Goal: Task Accomplishment & Management: Complete application form

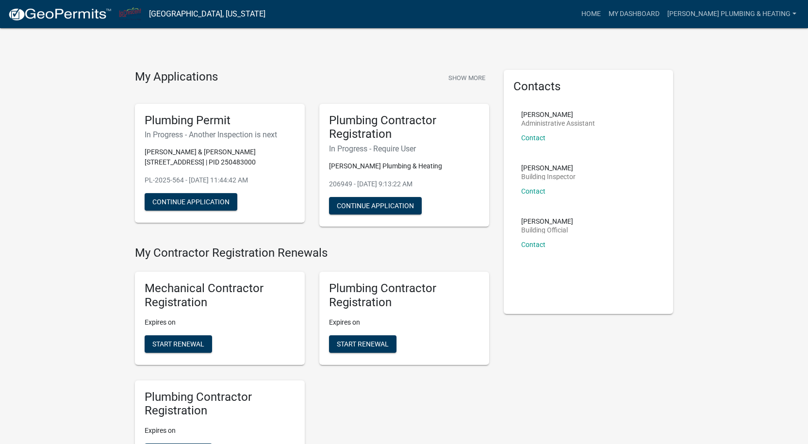
scroll to position [291, 0]
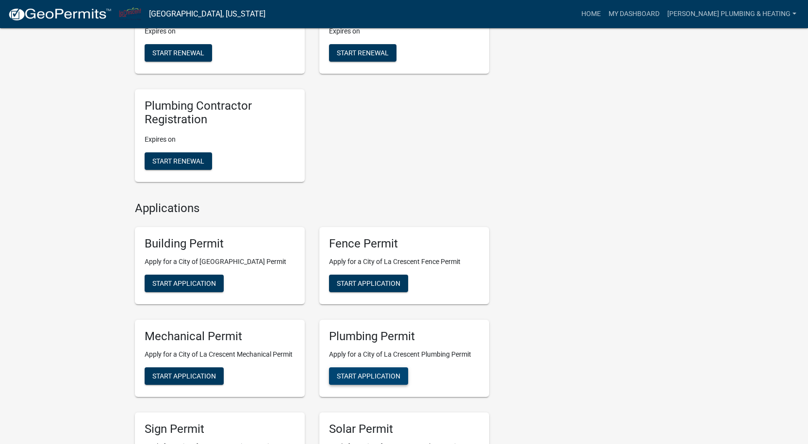
click at [393, 382] on button "Start Application" at bounding box center [368, 375] width 79 height 17
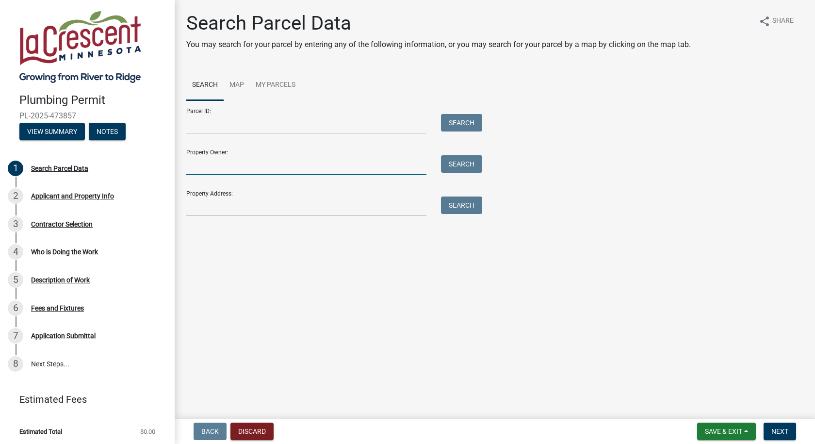
click at [238, 164] on input "Property Owner:" at bounding box center [306, 165] width 240 height 20
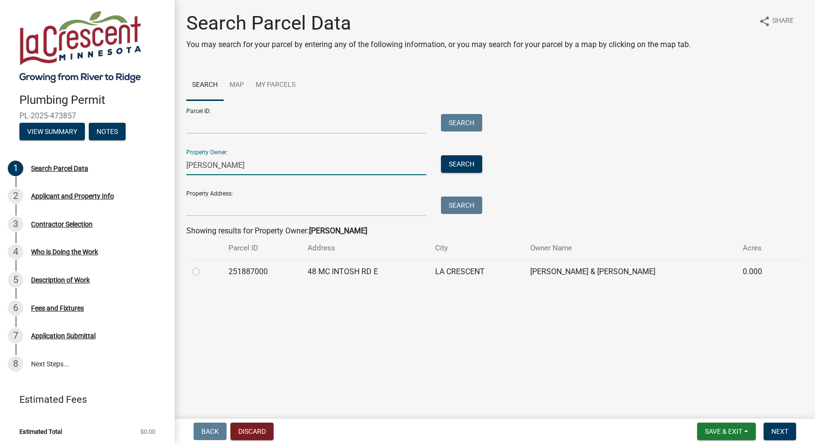
type input "konzem"
click at [204, 266] on label at bounding box center [204, 266] width 0 height 0
click at [204, 270] on input "radio" at bounding box center [207, 269] width 6 height 6
radio input "true"
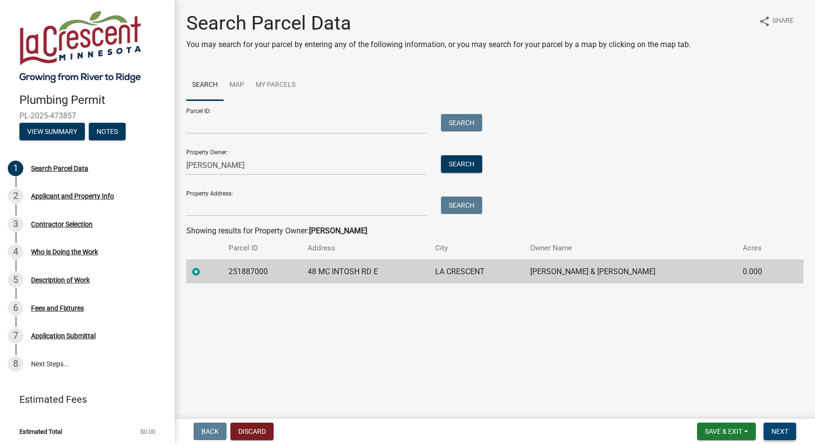
click at [788, 430] on span "Next" at bounding box center [780, 432] width 17 height 8
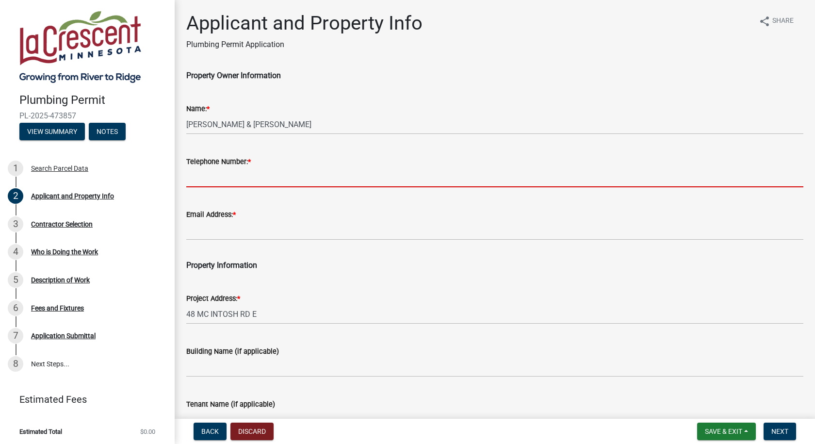
click at [250, 179] on input "Telephone Number: *" at bounding box center [494, 177] width 617 height 20
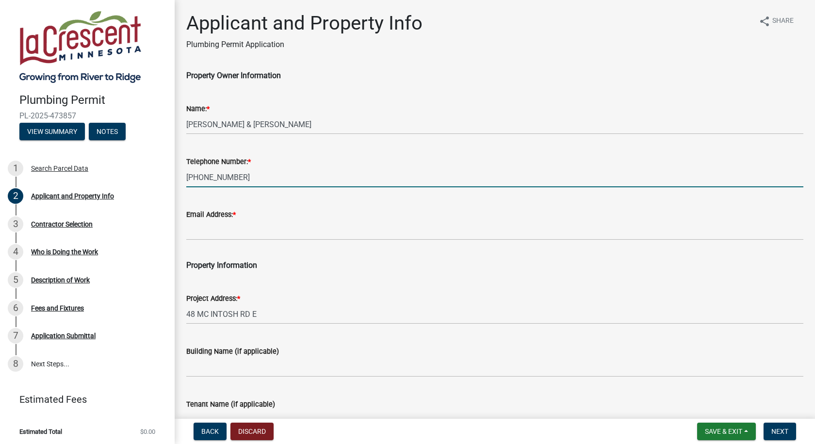
type input "[PHONE_NUMBER]"
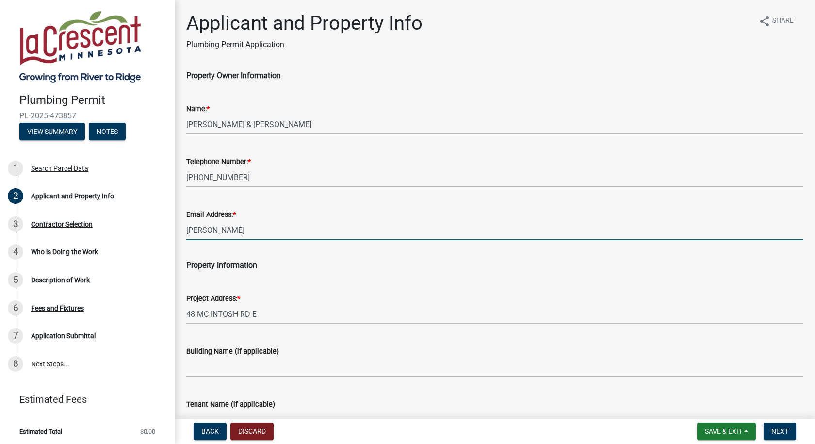
type input "[PERSON_NAME][EMAIL_ADDRESS][DOMAIN_NAME]"
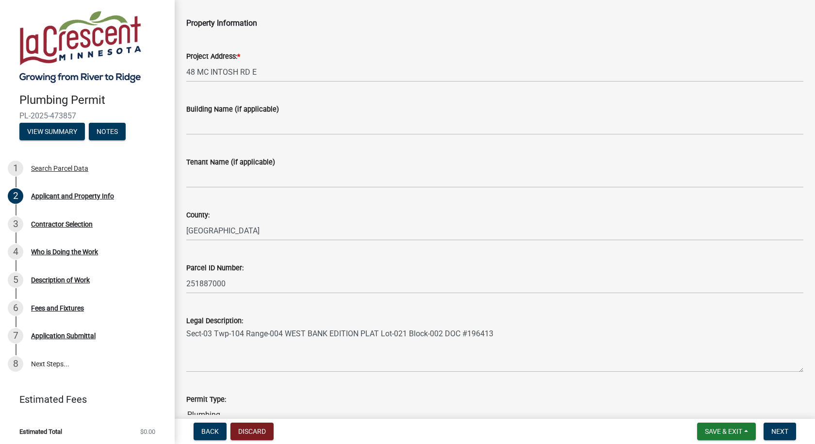
scroll to position [299, 0]
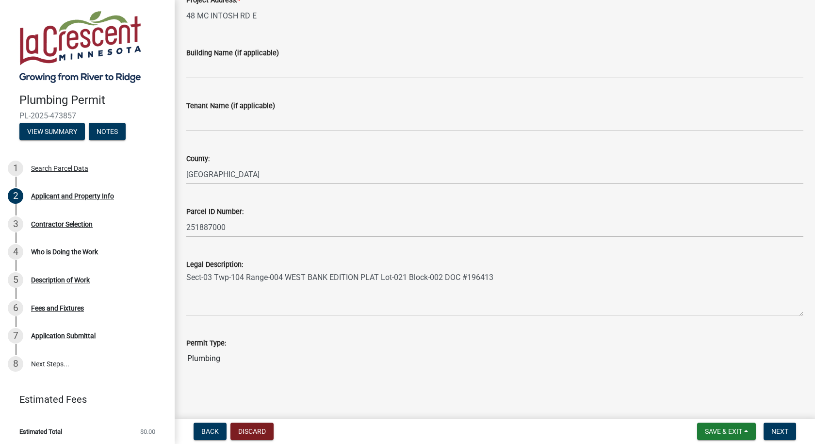
click at [781, 422] on nav "Back Discard Save & Exit Save Save & Exit Next" at bounding box center [495, 431] width 641 height 25
click at [783, 425] on button "Next" at bounding box center [780, 431] width 33 height 17
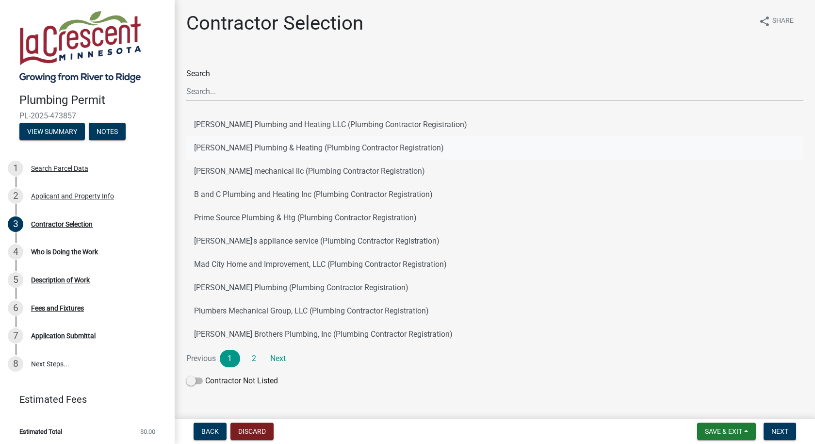
click at [235, 143] on button "Niebuhr Plumbing & Heating (Plumbing Contractor Registration)" at bounding box center [494, 147] width 617 height 23
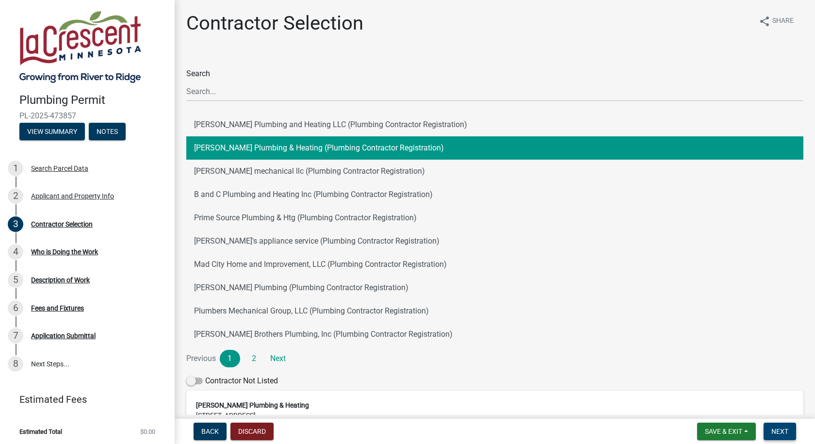
click at [788, 426] on button "Next" at bounding box center [780, 431] width 33 height 17
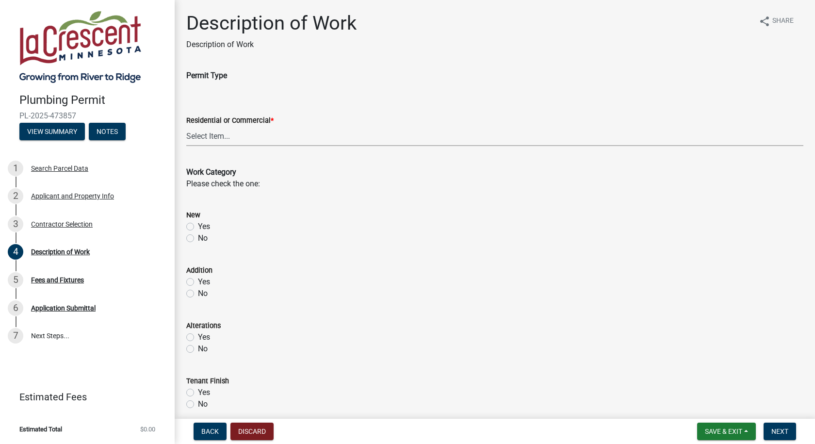
click at [233, 131] on select "Select Item... Residential Commercial" at bounding box center [494, 136] width 617 height 20
click at [186, 126] on select "Select Item... Residential Commercial" at bounding box center [494, 136] width 617 height 20
select select "59bf33d4-9d5c-4e7c-8b9a-7c1b13f00426"
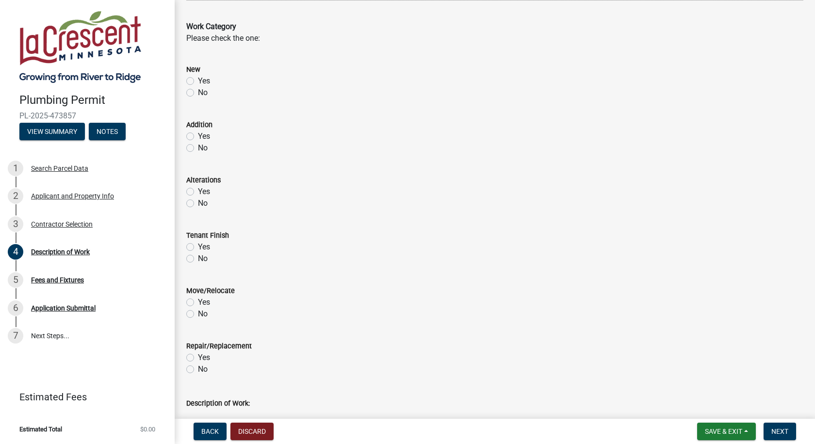
scroll to position [194, 0]
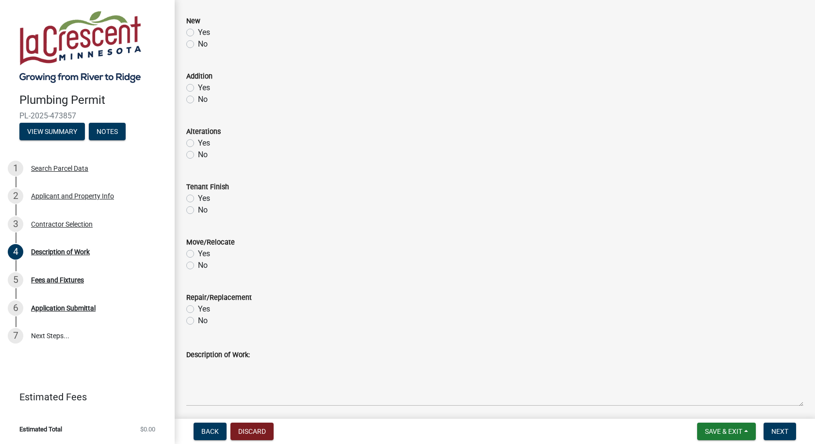
click at [198, 309] on label "Yes" at bounding box center [204, 309] width 12 height 12
click at [198, 309] on input "Yes" at bounding box center [201, 306] width 6 height 6
radio input "true"
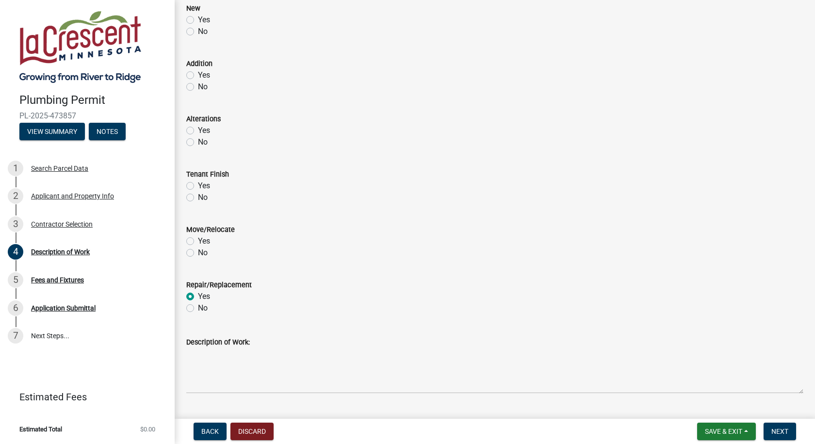
scroll to position [243, 0]
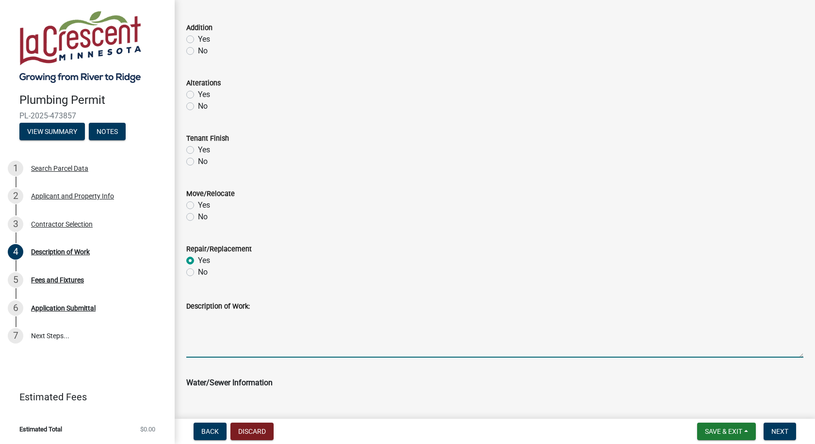
click at [308, 353] on textarea "Description of Work:" at bounding box center [494, 335] width 617 height 46
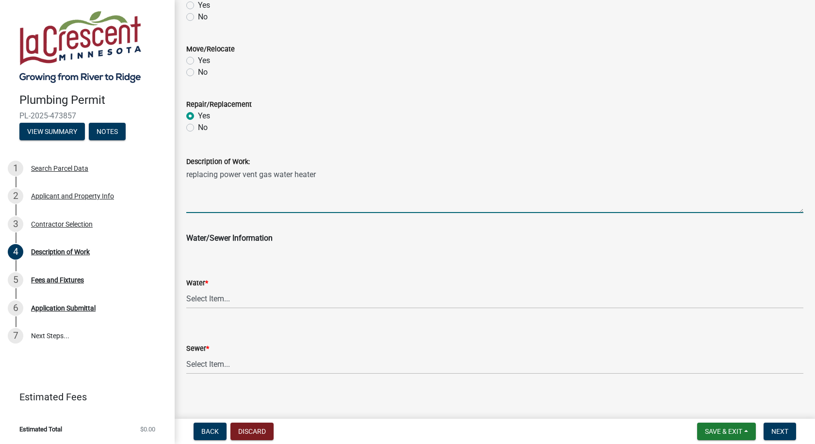
scroll to position [388, 0]
type textarea "replacing power vent gas water heater"
click at [249, 296] on select "Select Item... City Water Well" at bounding box center [494, 298] width 617 height 20
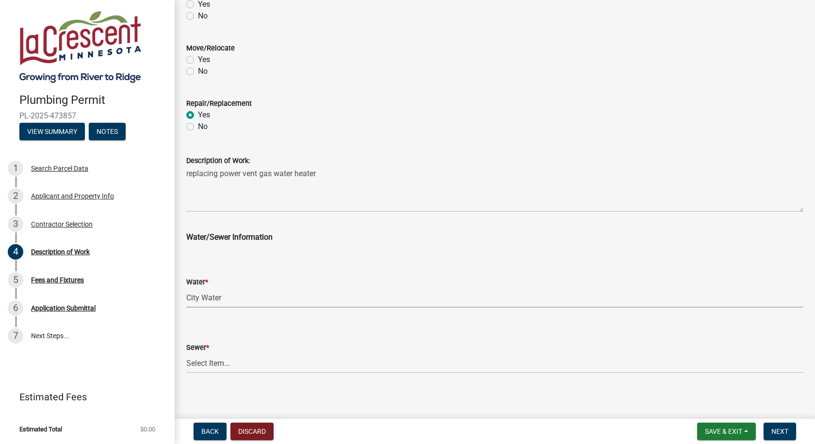
click at [186, 288] on select "Select Item... City Water Well" at bounding box center [494, 298] width 617 height 20
select select "28f4028a-693d-415b-8130-38cfe69d94b3"
click at [233, 369] on select "Select Item... City Sewer Septic" at bounding box center [494, 363] width 617 height 20
click at [186, 353] on select "Select Item... City Sewer Septic" at bounding box center [494, 363] width 617 height 20
select select "4af7cc83-1d25-4c0b-a329-4ae30bd591bb"
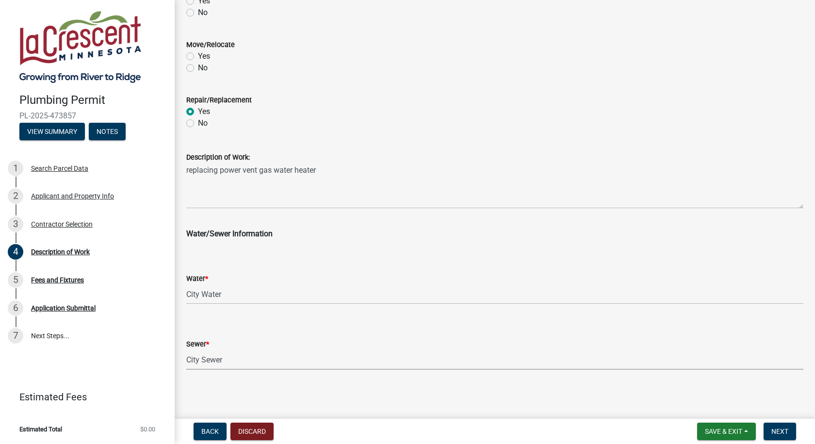
scroll to position [393, 0]
click at [778, 434] on span "Next" at bounding box center [780, 432] width 17 height 8
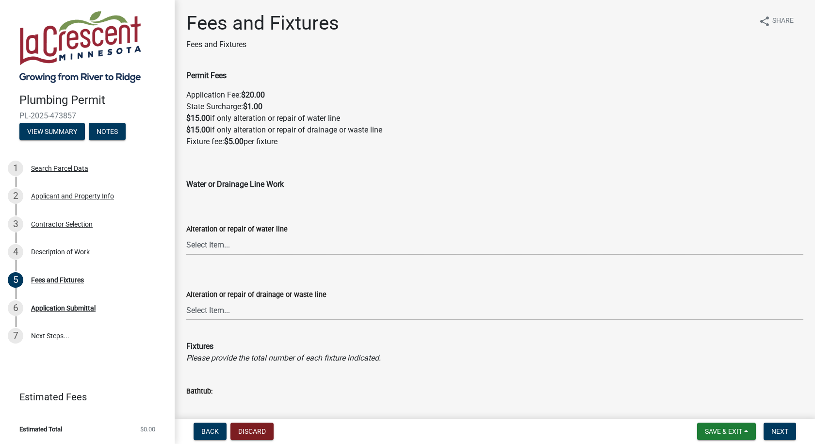
click at [233, 246] on select "Select Item... Yes No" at bounding box center [494, 245] width 617 height 20
click at [186, 235] on select "Select Item... Yes No" at bounding box center [494, 245] width 617 height 20
select select "ce2136dd-06dd-4b8b-8119-f411a511faa1"
click at [232, 313] on select "Select Item... Yes No" at bounding box center [494, 310] width 617 height 20
click at [186, 300] on select "Select Item... Yes No" at bounding box center [494, 310] width 617 height 20
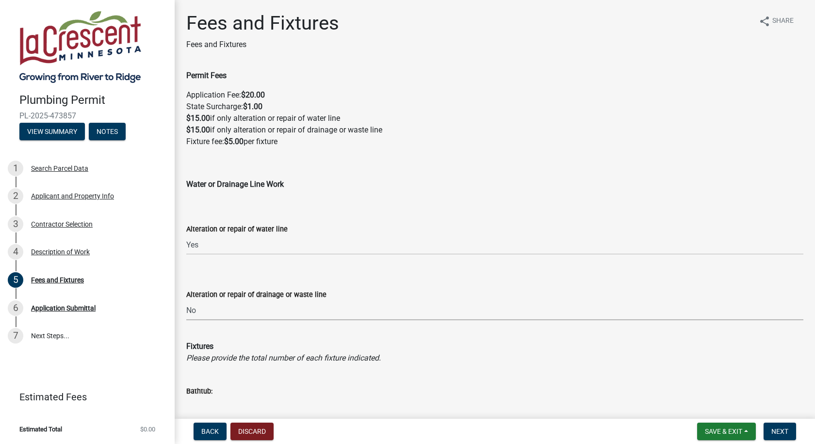
select select "5ff115ee-b149-4237-9e33-d2b506c46e37"
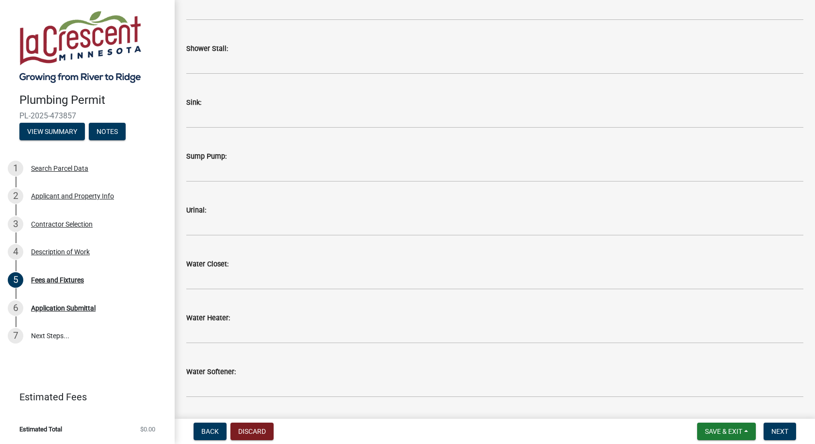
scroll to position [1262, 0]
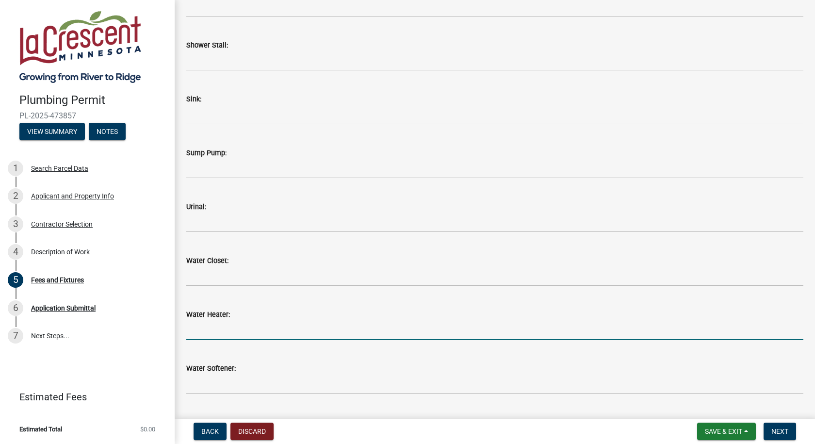
click at [266, 334] on input "text" at bounding box center [494, 330] width 617 height 20
type input "1"
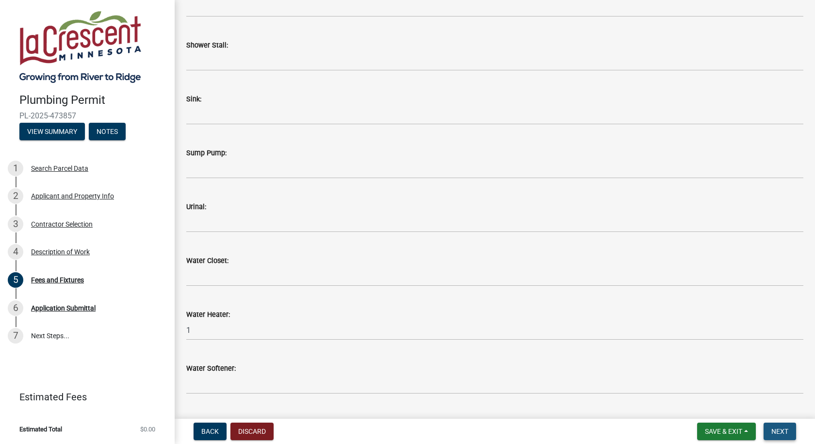
click at [778, 428] on span "Next" at bounding box center [780, 432] width 17 height 8
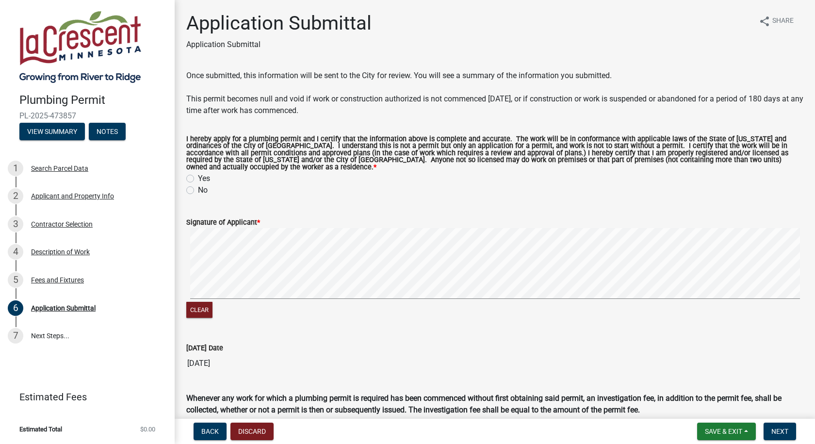
click at [198, 177] on label "Yes" at bounding box center [204, 179] width 12 height 12
click at [198, 177] on input "Yes" at bounding box center [201, 176] width 6 height 6
radio input "true"
click at [296, 307] on div "Clear" at bounding box center [494, 274] width 617 height 92
click at [337, 313] on div "Clear" at bounding box center [494, 274] width 617 height 92
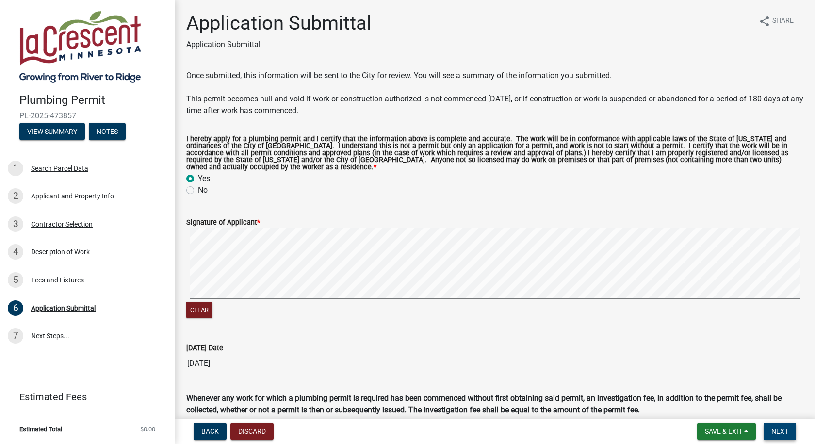
click at [793, 432] on button "Next" at bounding box center [780, 431] width 33 height 17
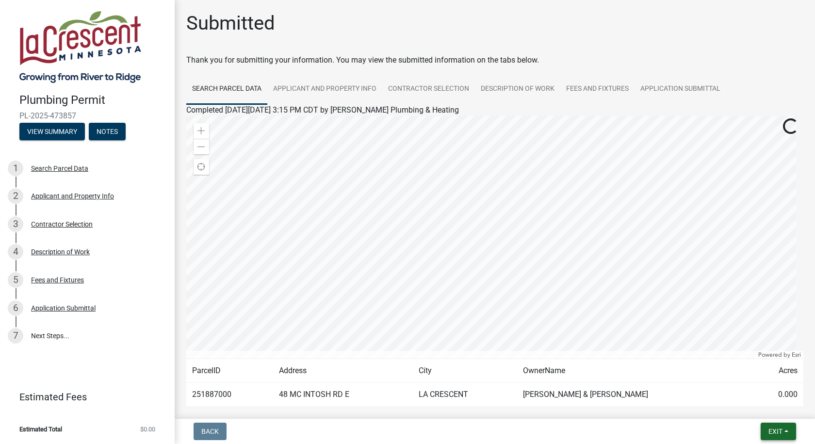
click at [771, 424] on button "Exit" at bounding box center [778, 431] width 35 height 17
click at [764, 410] on button "Save & Exit" at bounding box center [758, 406] width 78 height 23
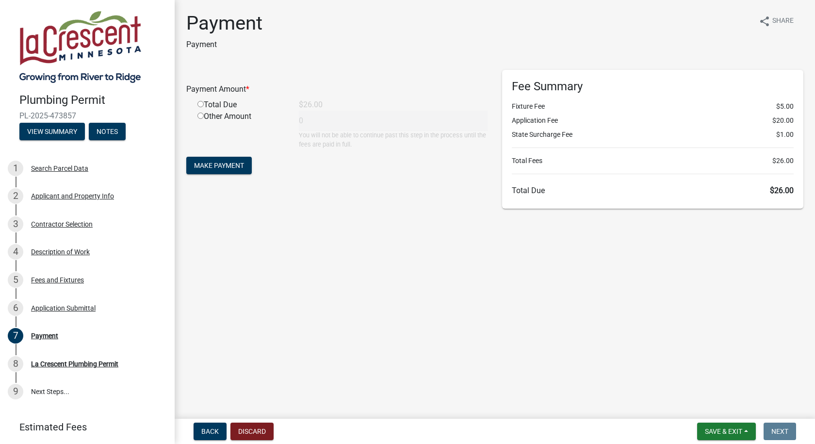
click at [199, 102] on input "radio" at bounding box center [201, 104] width 6 height 6
radio input "true"
type input "26"
click at [215, 167] on span "Make Payment" at bounding box center [219, 166] width 50 height 8
